Goal: Find specific page/section: Find specific page/section

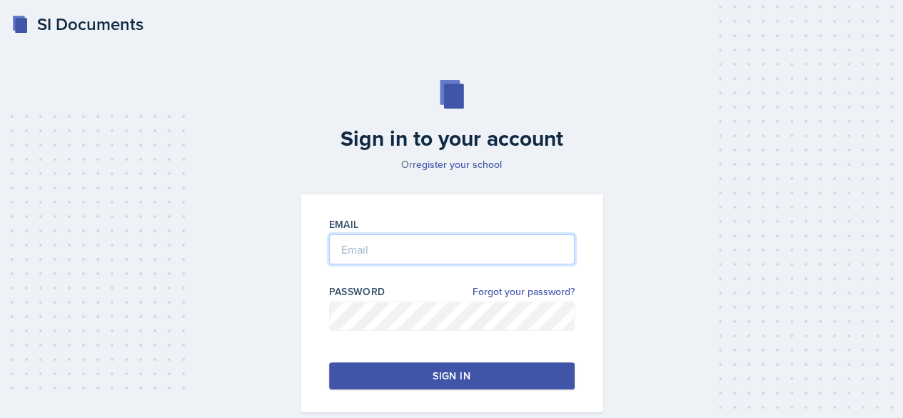
click at [356, 251] on input "email" at bounding box center [452, 249] width 246 height 30
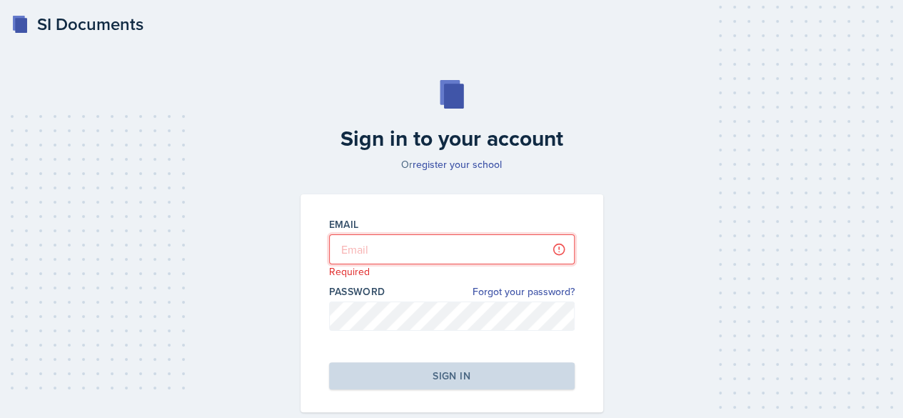
type input "[EMAIL_ADDRESS][PERSON_NAME][DOMAIN_NAME]"
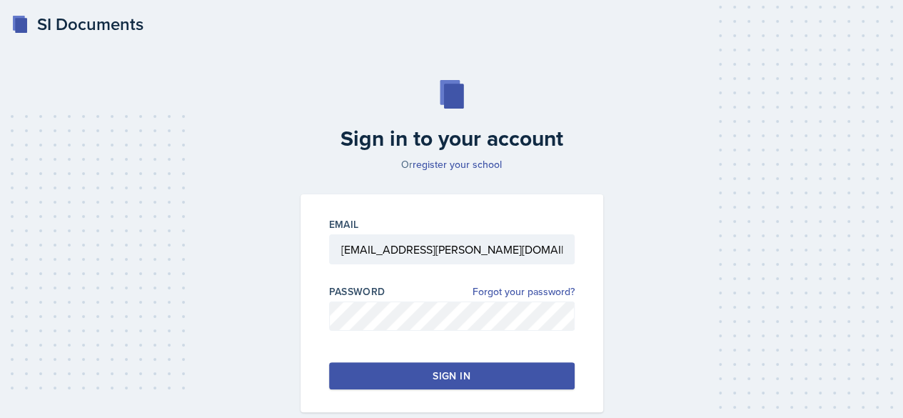
click at [449, 371] on div "Sign in" at bounding box center [451, 376] width 37 height 14
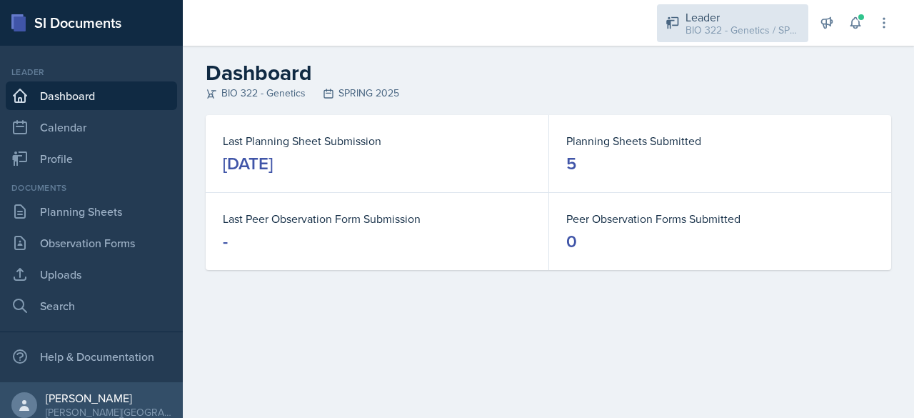
click at [709, 39] on div "Leader BIO 322 - Genetics / SPRING 2025" at bounding box center [732, 23] width 151 height 38
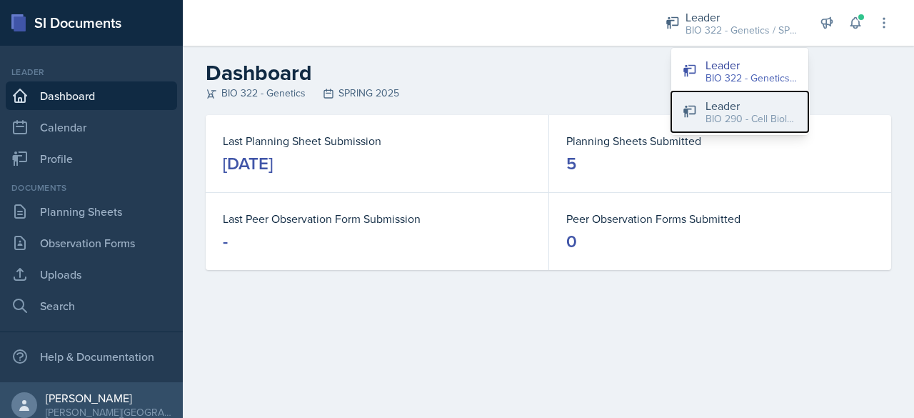
click at [721, 119] on div "BIO 290 - Cell Biology / Fall 2025" at bounding box center [751, 118] width 91 height 15
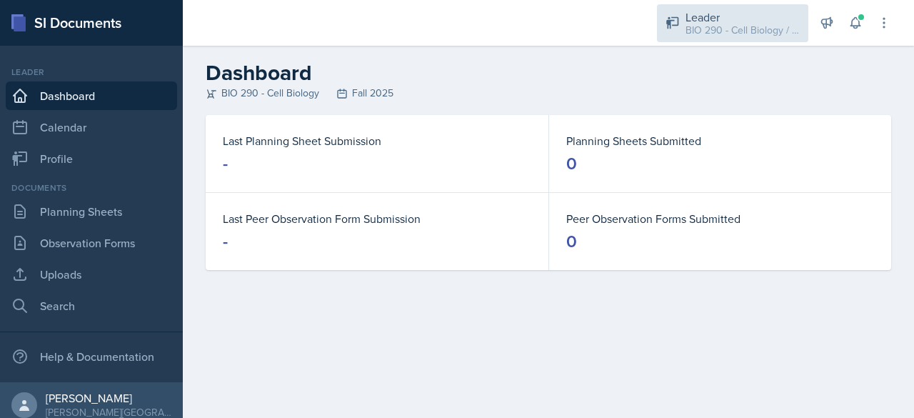
click at [707, 33] on div "BIO 290 - Cell Biology / Fall 2025" at bounding box center [743, 30] width 114 height 15
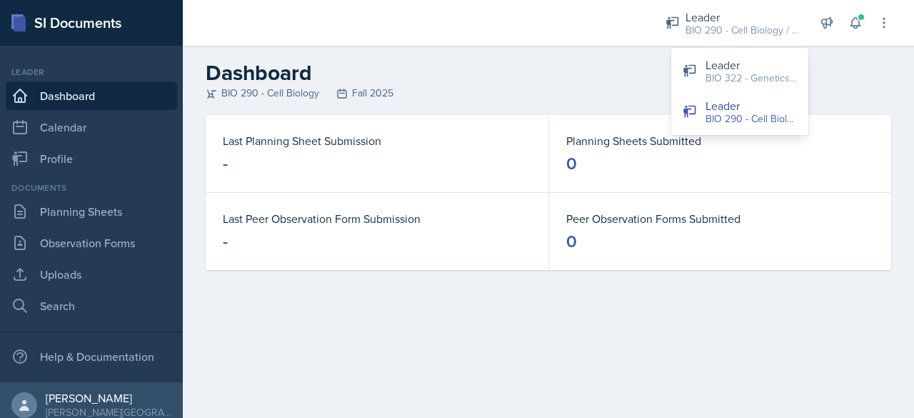
click at [656, 81] on h2 "Dashboard" at bounding box center [549, 73] width 686 height 26
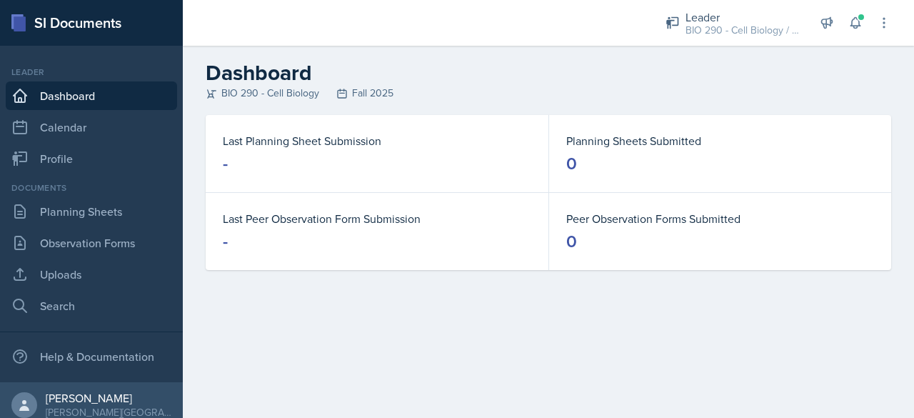
click at [656, 81] on h2 "Dashboard" at bounding box center [549, 73] width 686 height 26
click at [99, 214] on link "Planning Sheets" at bounding box center [91, 211] width 171 height 29
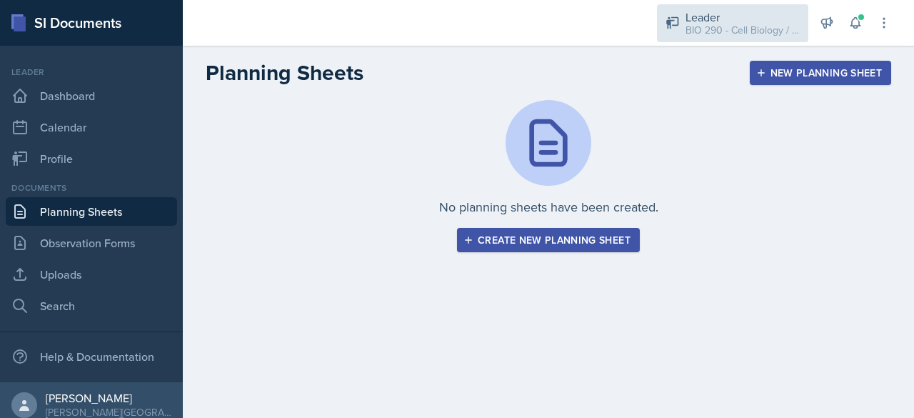
click at [733, 34] on div "BIO 290 - Cell Biology / Fall 2025" at bounding box center [743, 30] width 114 height 15
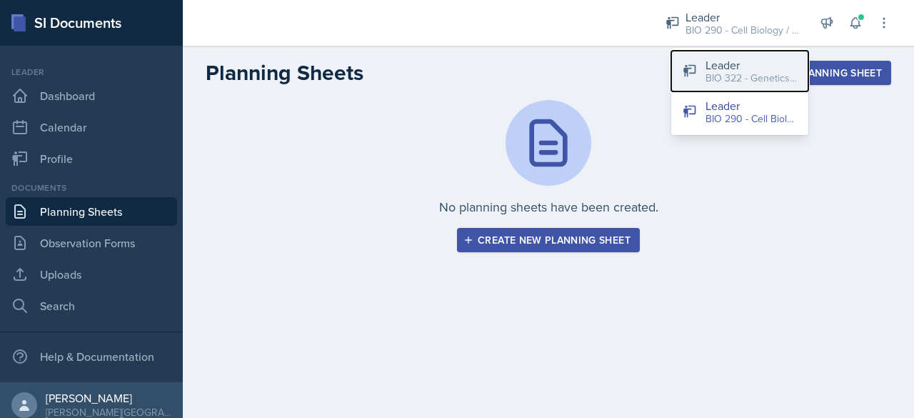
click at [718, 74] on div "BIO 322 - Genetics / SPRING 2025" at bounding box center [751, 78] width 91 height 15
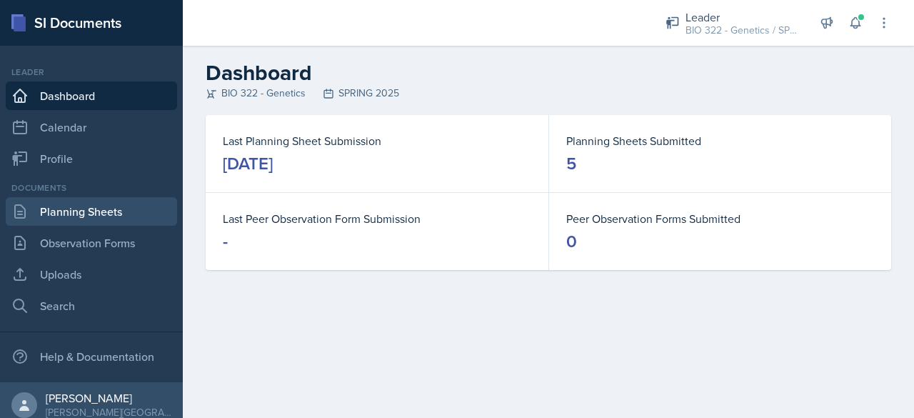
click at [74, 218] on link "Planning Sheets" at bounding box center [91, 211] width 171 height 29
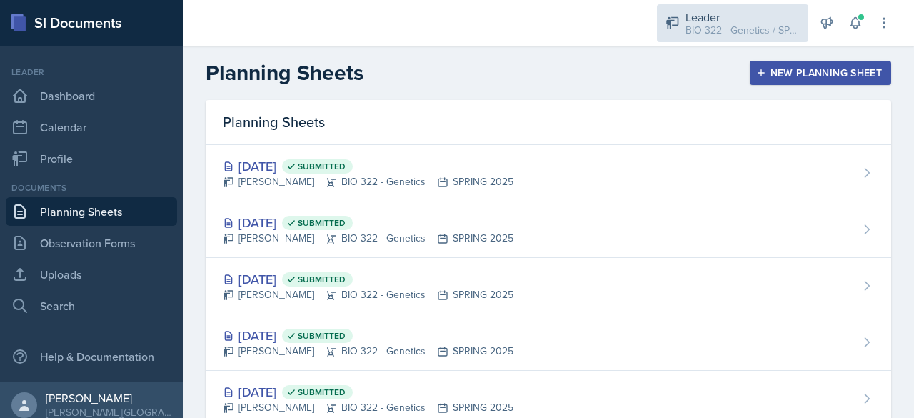
click at [711, 36] on div "BIO 322 - Genetics / SPRING 2025" at bounding box center [743, 30] width 114 height 15
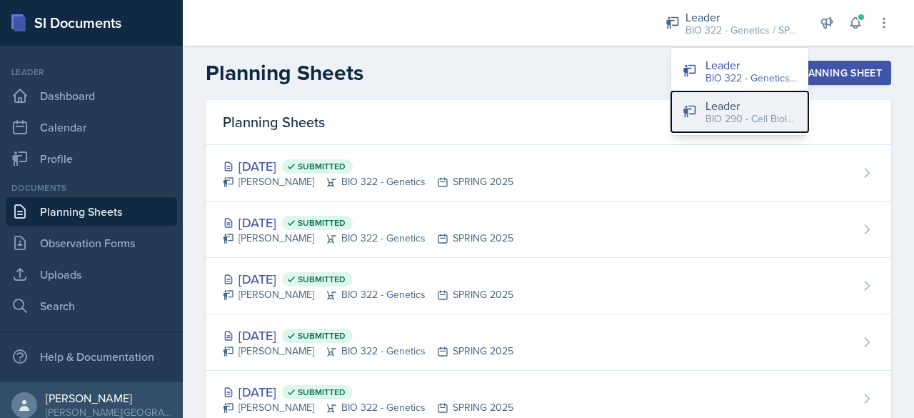
click at [711, 116] on div "BIO 290 - Cell Biology / Fall 2025" at bounding box center [751, 118] width 91 height 15
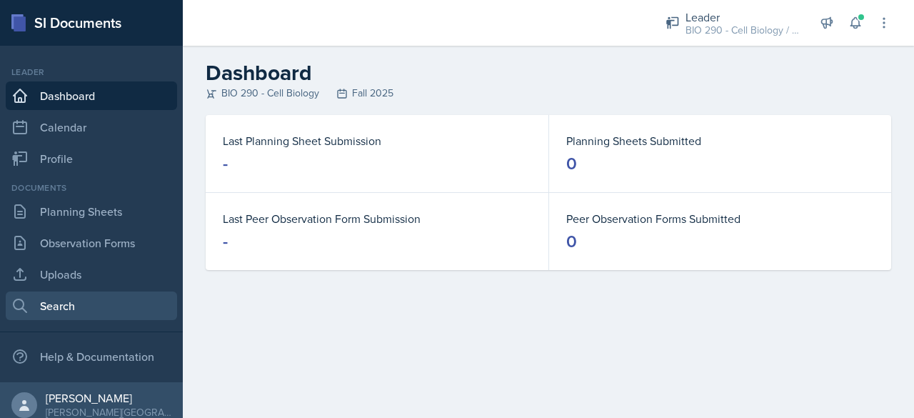
click at [150, 319] on link "Search" at bounding box center [91, 305] width 171 height 29
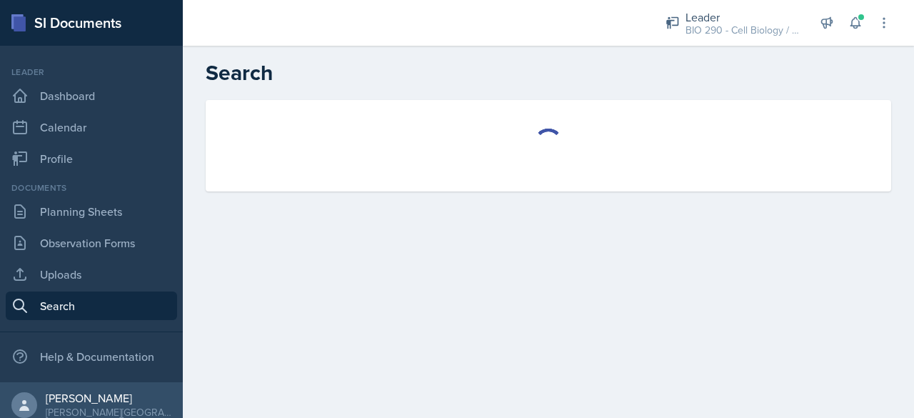
select select "all"
select select "1"
